Goal: Task Accomplishment & Management: Use online tool/utility

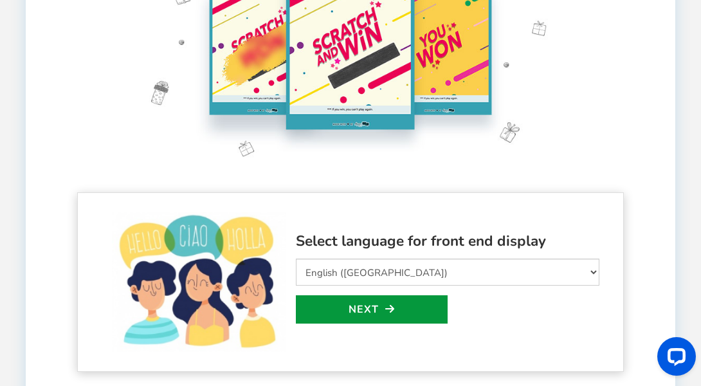
click at [370, 312] on link "Next" at bounding box center [372, 309] width 152 height 28
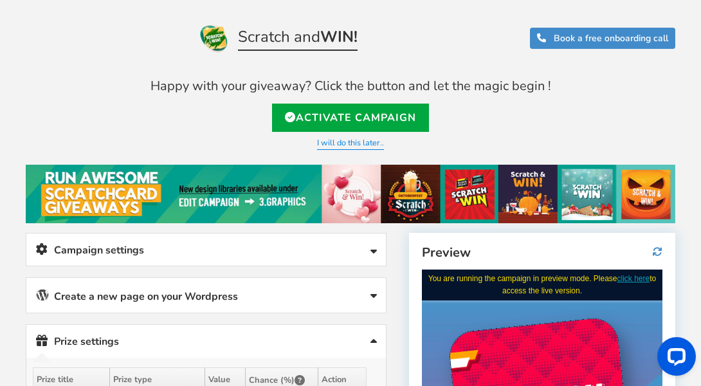
scroll to position [10, 0]
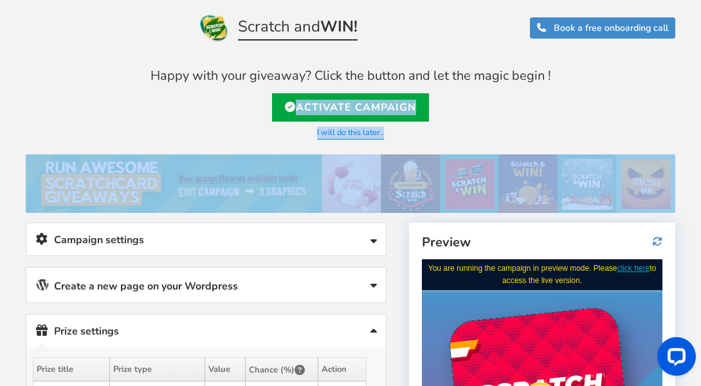
drag, startPoint x: 699, startPoint y: 113, endPoint x: 698, endPoint y: 132, distance: 18.7
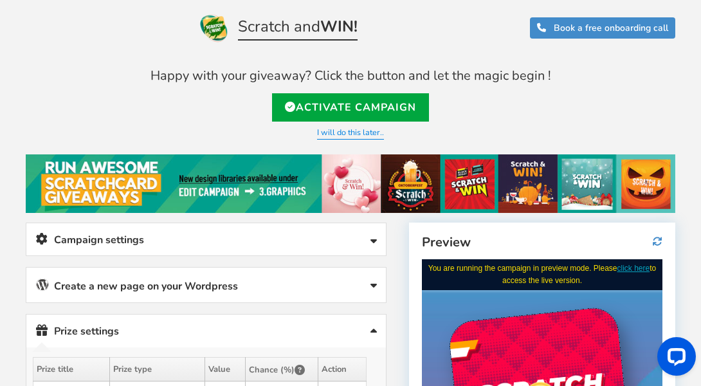
click at [463, 191] on img at bounding box center [350, 183] width 649 height 58
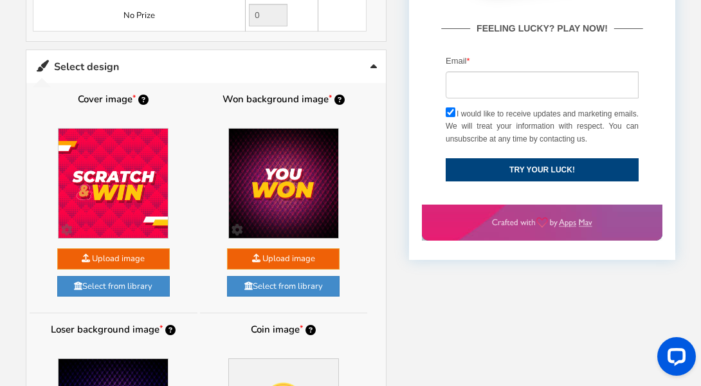
scroll to position [528, 0]
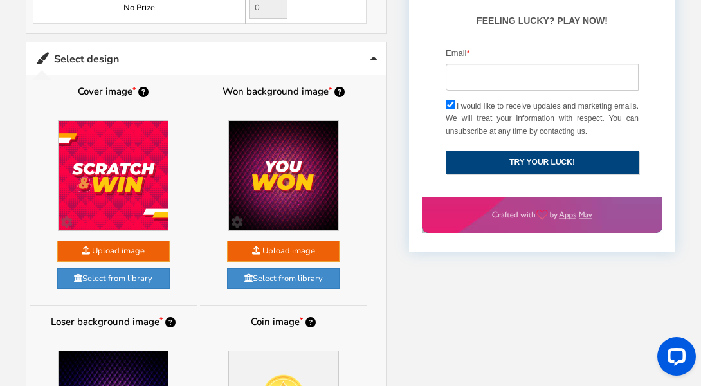
click at [539, 162] on button "TRY YOUR LUCK!" at bounding box center [541, 161] width 193 height 23
click at [539, 162] on div "Email * loading... I would like to receive updates and marketing emails. We wil…" at bounding box center [541, 110] width 193 height 126
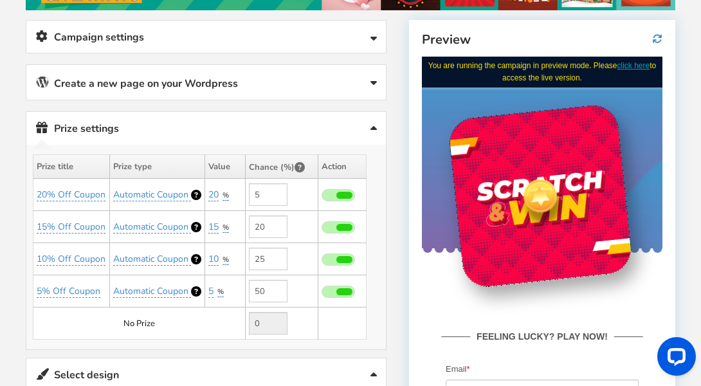
scroll to position [228, 0]
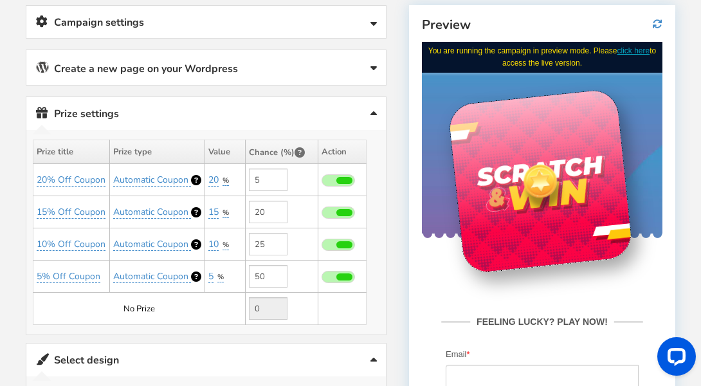
click at [537, 184] on div at bounding box center [539, 180] width 45 height 45
click at [533, 183] on div at bounding box center [539, 180] width 45 height 45
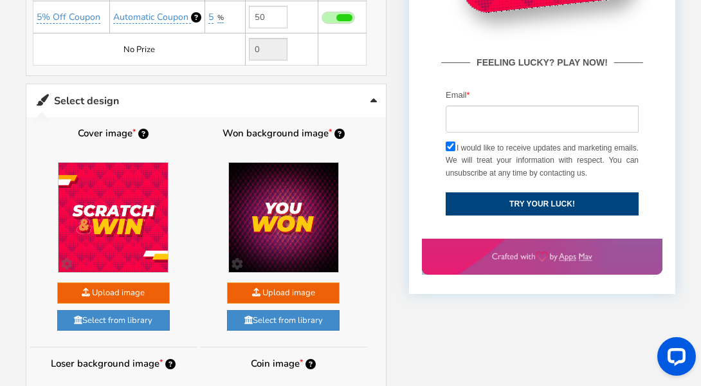
scroll to position [605, 0]
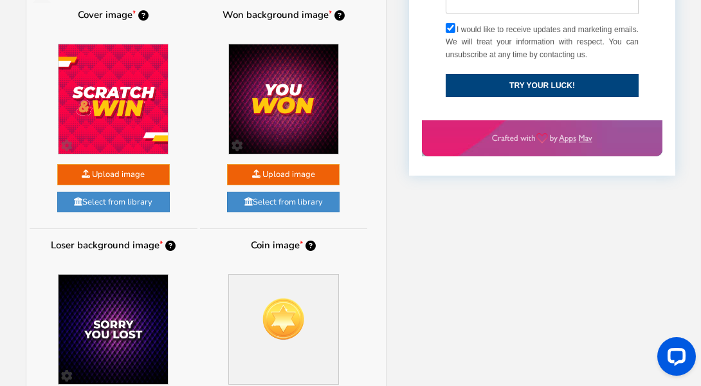
click at [529, 131] on p at bounding box center [541, 138] width 228 height 23
click at [526, 136] on img at bounding box center [541, 138] width 101 height 10
click at [120, 202] on link "Select from library" at bounding box center [113, 202] width 112 height 21
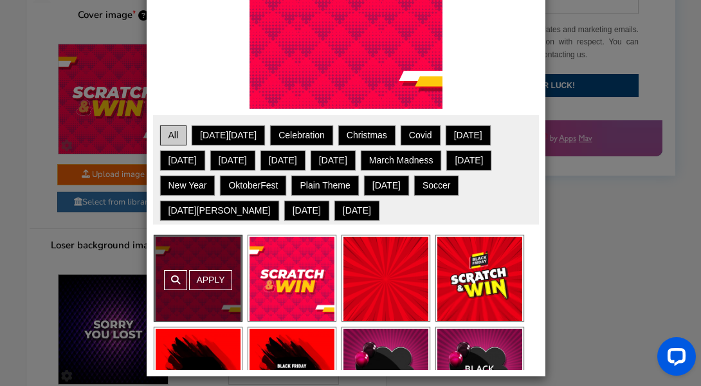
scroll to position [155, 0]
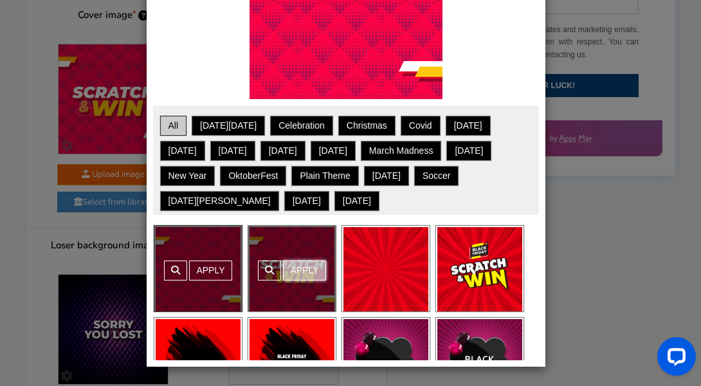
click at [296, 268] on link "Apply" at bounding box center [304, 270] width 42 height 20
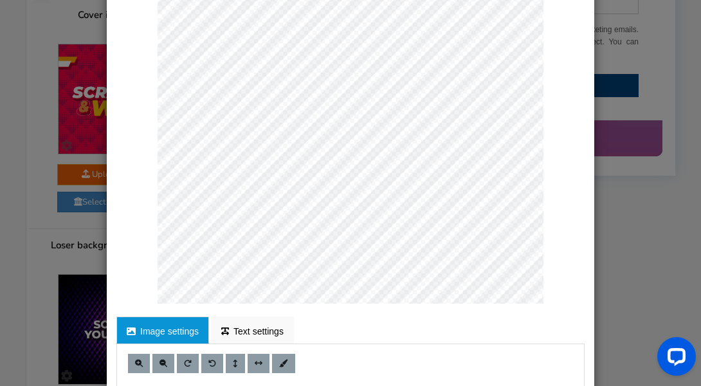
scroll to position [154, 0]
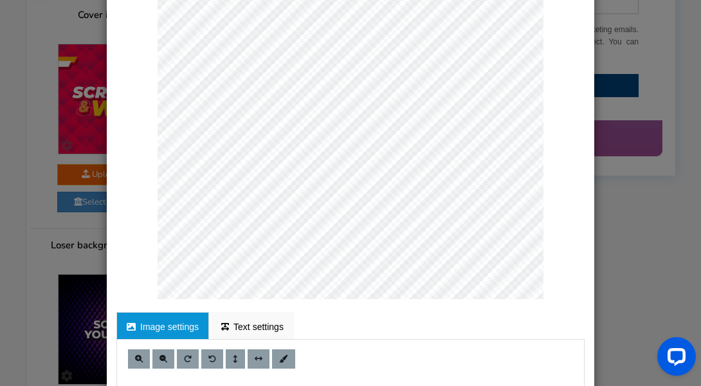
click at [160, 325] on link "Image settings" at bounding box center [162, 325] width 93 height 27
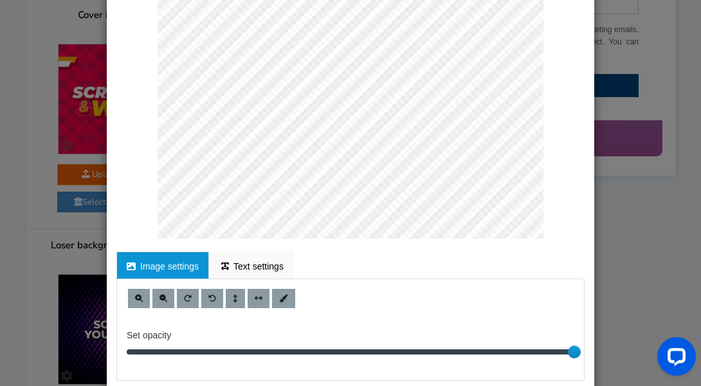
scroll to position [280, 0]
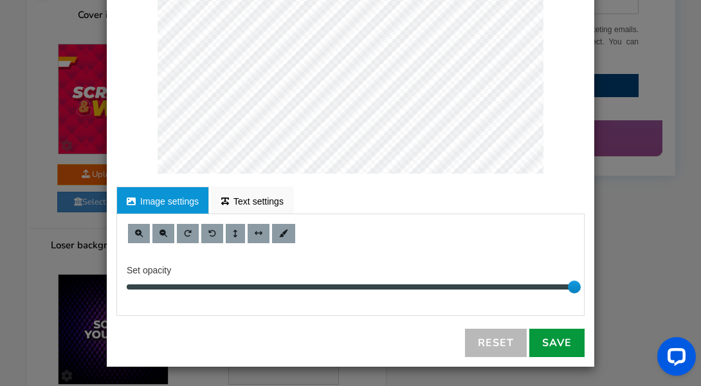
click at [562, 337] on link "Save" at bounding box center [556, 342] width 55 height 28
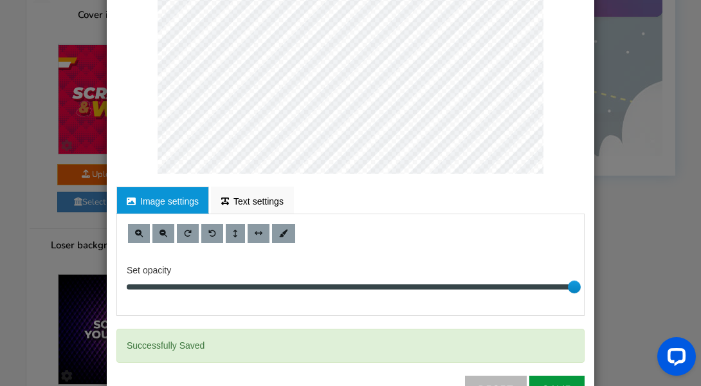
scroll to position [0, 0]
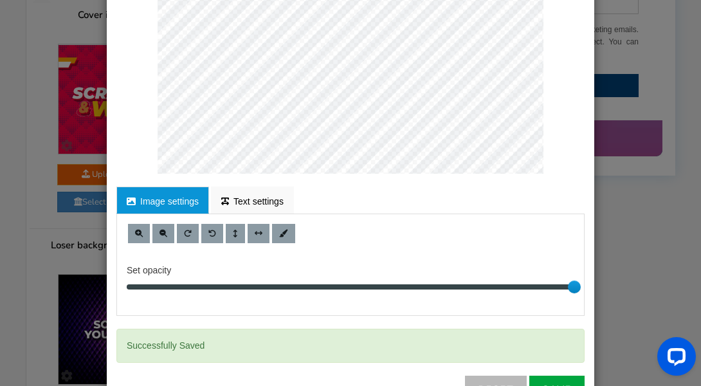
click at [388, 183] on div "For proper edit, check the desktop version Image settings Text settings Set opa…" at bounding box center [350, 96] width 487 height 636
click at [388, 185] on div "For proper edit, check the desktop version Image settings Text settings Set opa…" at bounding box center [350, 96] width 487 height 636
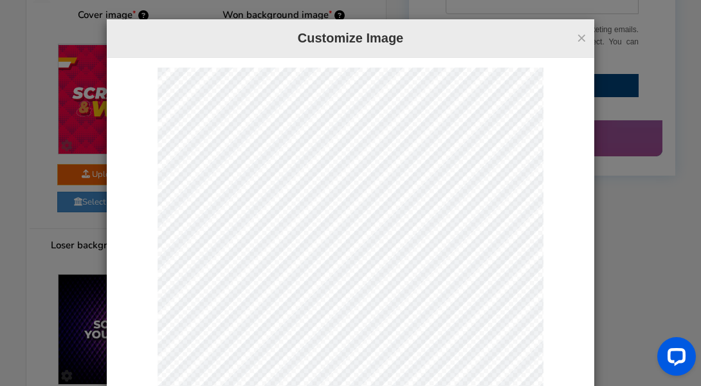
drag, startPoint x: 669, startPoint y: 88, endPoint x: 667, endPoint y: 276, distance: 188.3
click at [667, 276] on div "× Customize Image For proper edit, check the desktop version Image settings Tex…" at bounding box center [350, 193] width 701 height 386
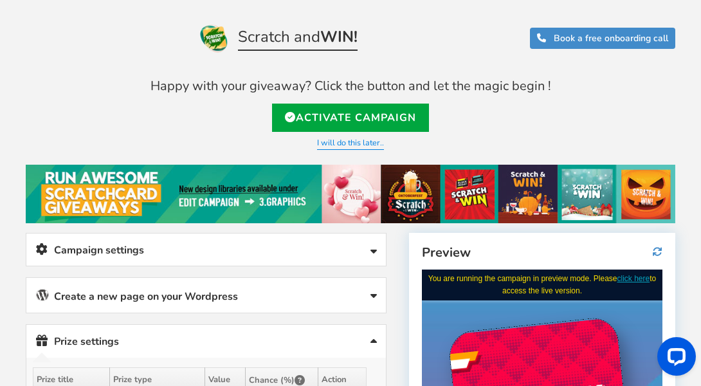
click at [302, 40] on span "Scratch and WIN!" at bounding box center [298, 39] width 120 height 22
click at [372, 252] on icon at bounding box center [373, 252] width 6 height 10
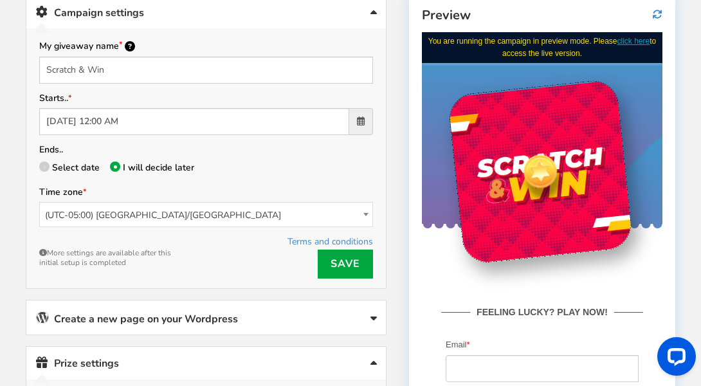
scroll to position [240, 0]
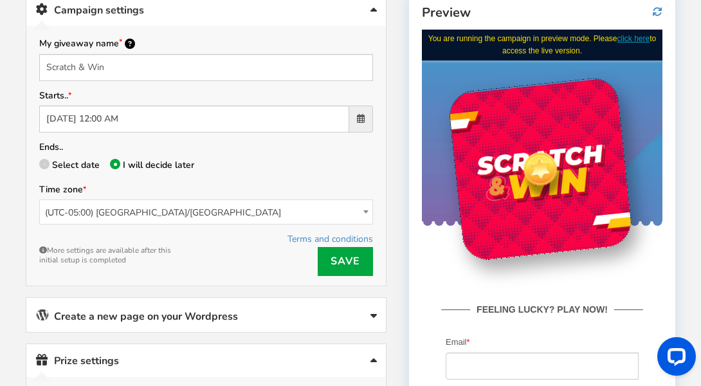
click at [166, 163] on span "I will decide later" at bounding box center [158, 165] width 71 height 12
click at [118, 163] on input "I will decide later" at bounding box center [114, 166] width 8 height 8
click at [177, 216] on span "(UTC-05:00) [GEOGRAPHIC_DATA]/[GEOGRAPHIC_DATA]" at bounding box center [206, 212] width 332 height 25
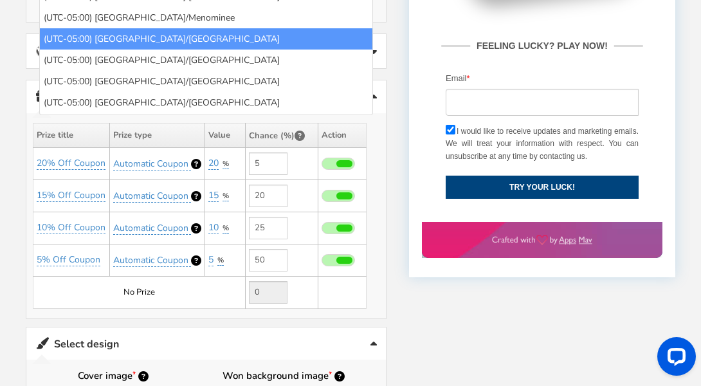
scroll to position [509, 0]
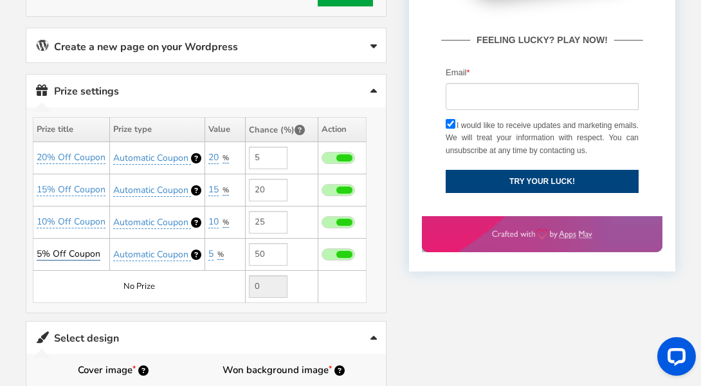
click at [68, 253] on link "5% Off Coupon" at bounding box center [69, 253] width 64 height 13
click at [168, 283] on button "save" at bounding box center [161, 285] width 37 height 22
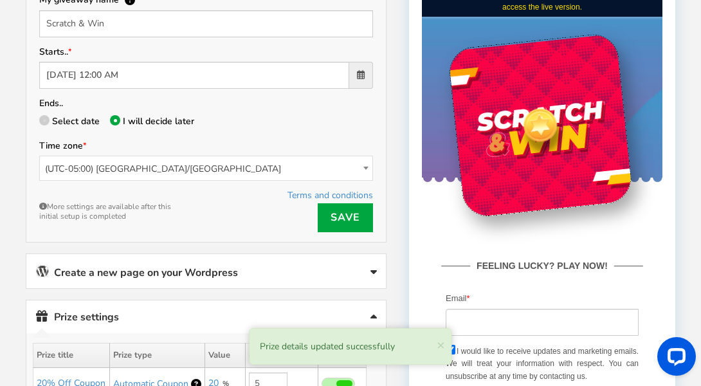
scroll to position [409, 0]
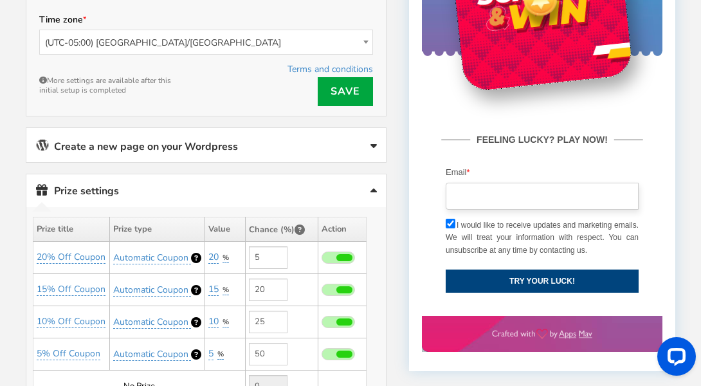
click at [474, 201] on input "email" at bounding box center [541, 196] width 193 height 27
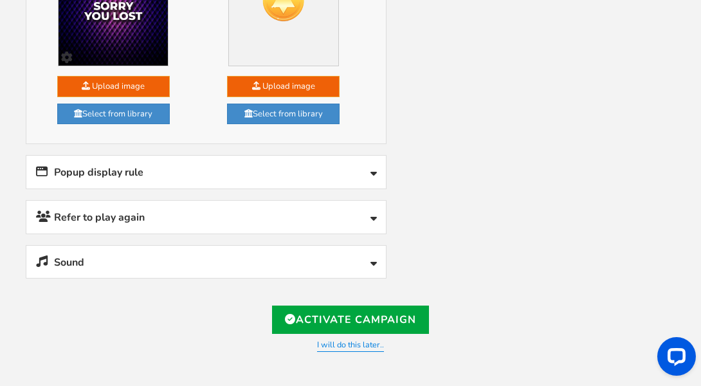
scroll to position [1185, 0]
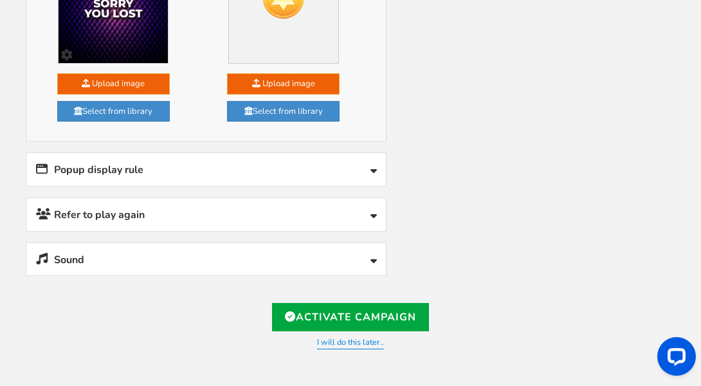
click at [372, 215] on icon at bounding box center [373, 216] width 6 height 10
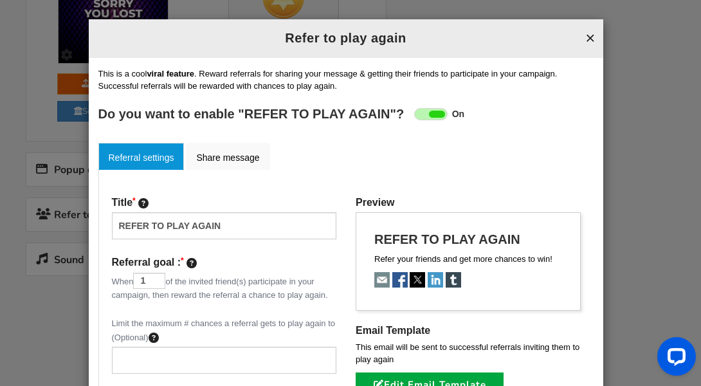
click at [585, 32] on button "×" at bounding box center [590, 38] width 10 height 17
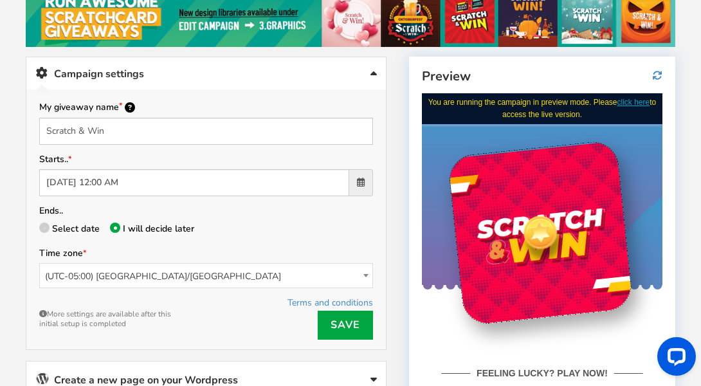
scroll to position [84, 0]
